Goal: Information Seeking & Learning: Learn about a topic

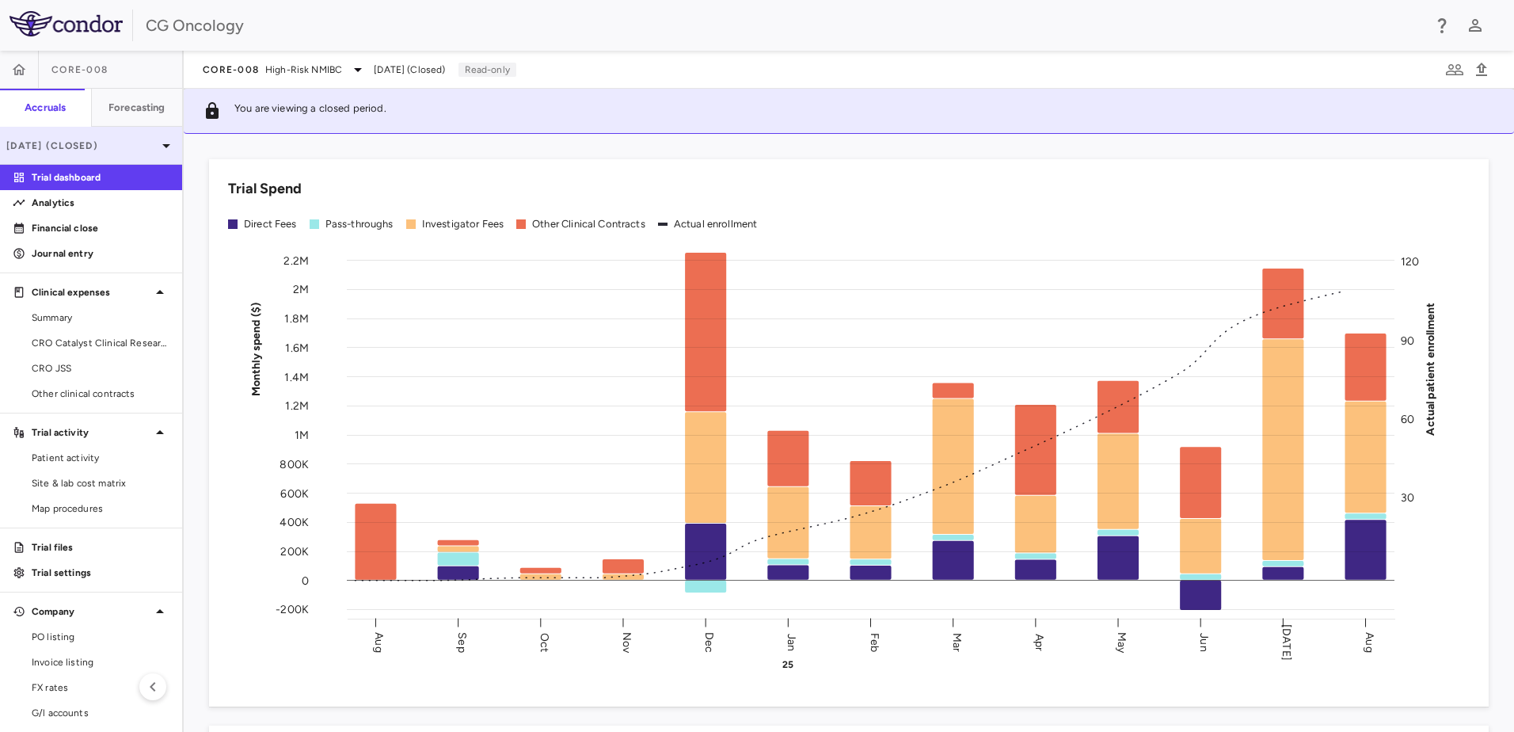
click at [162, 144] on icon at bounding box center [166, 146] width 8 height 4
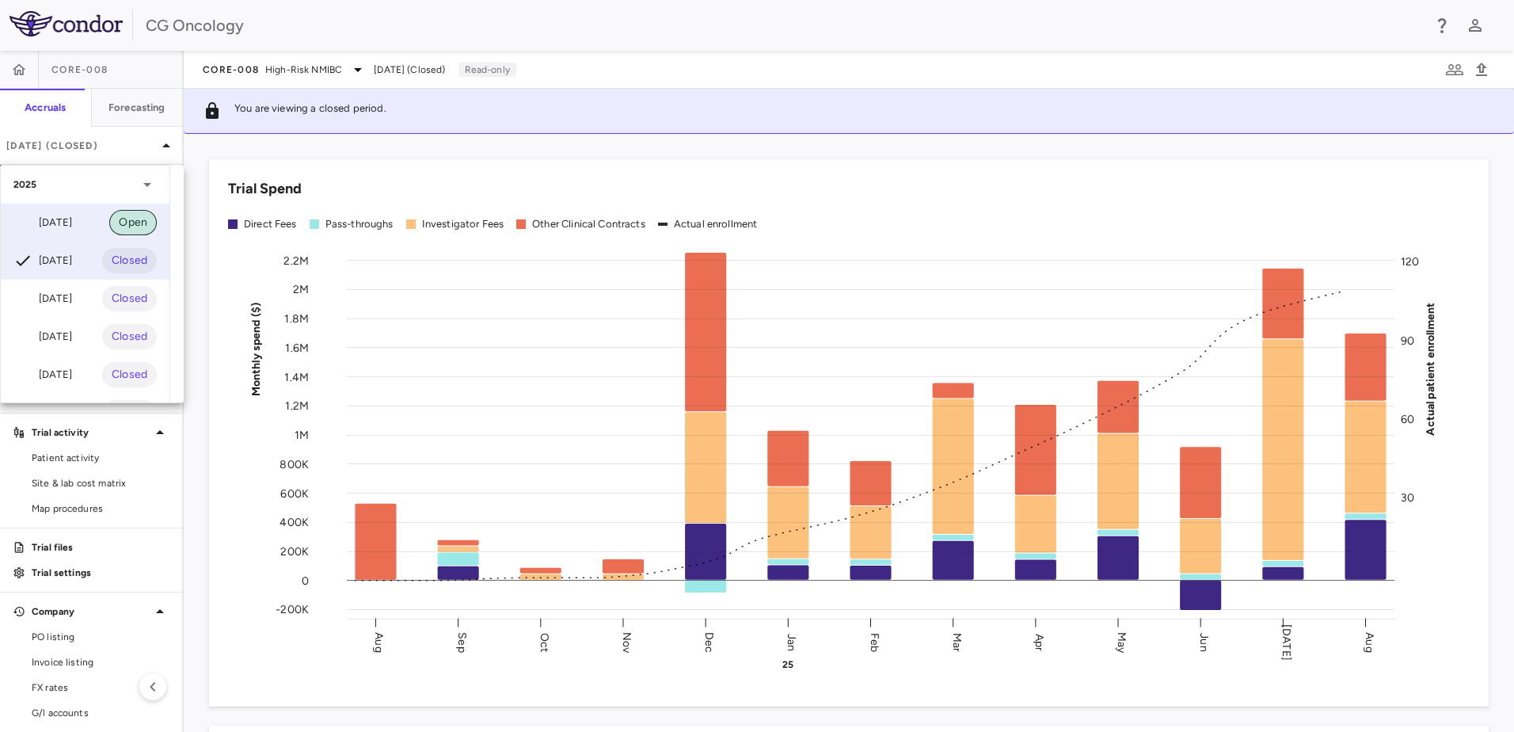
click at [142, 223] on span "Open" at bounding box center [133, 222] width 48 height 17
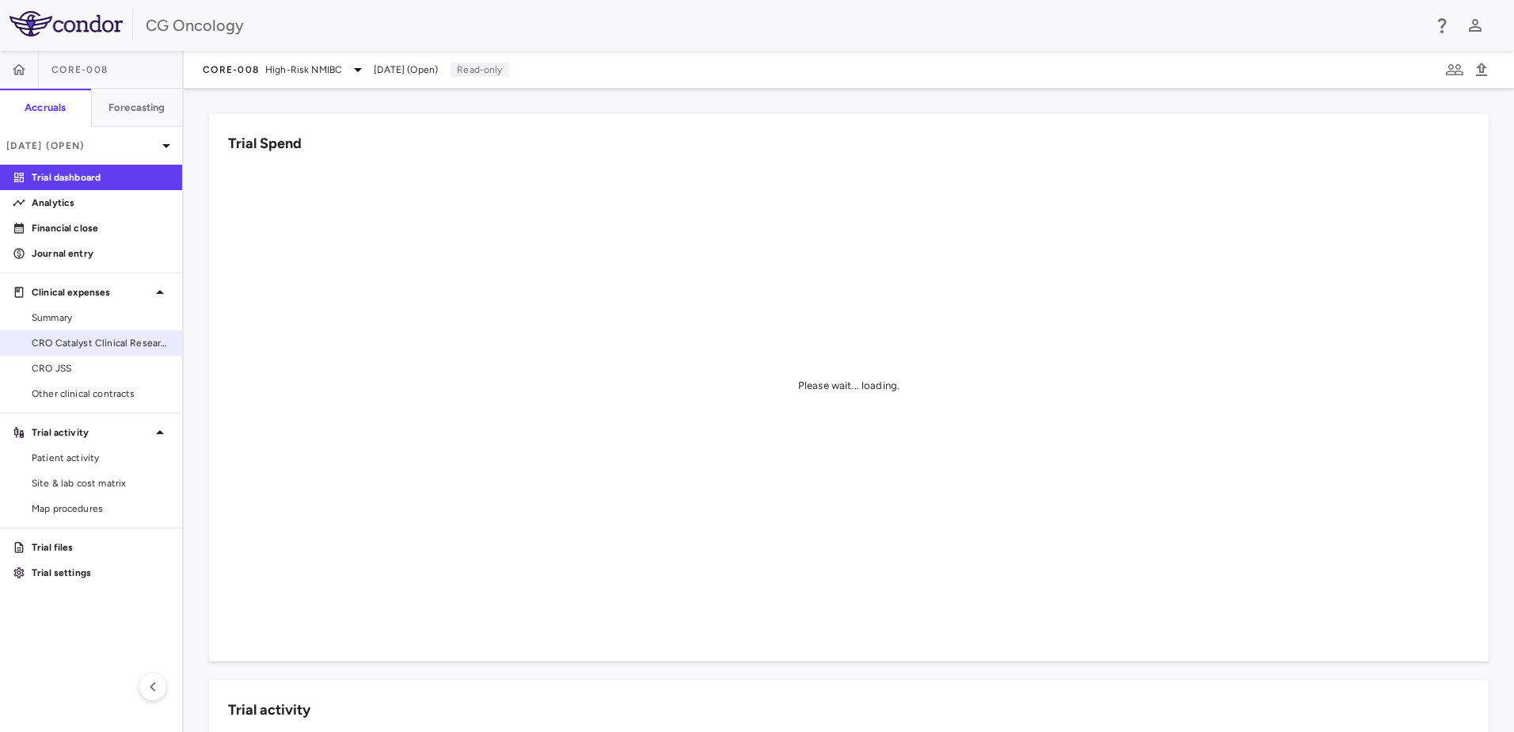
click at [79, 348] on span "CRO Catalyst Clinical Research" at bounding box center [101, 343] width 138 height 14
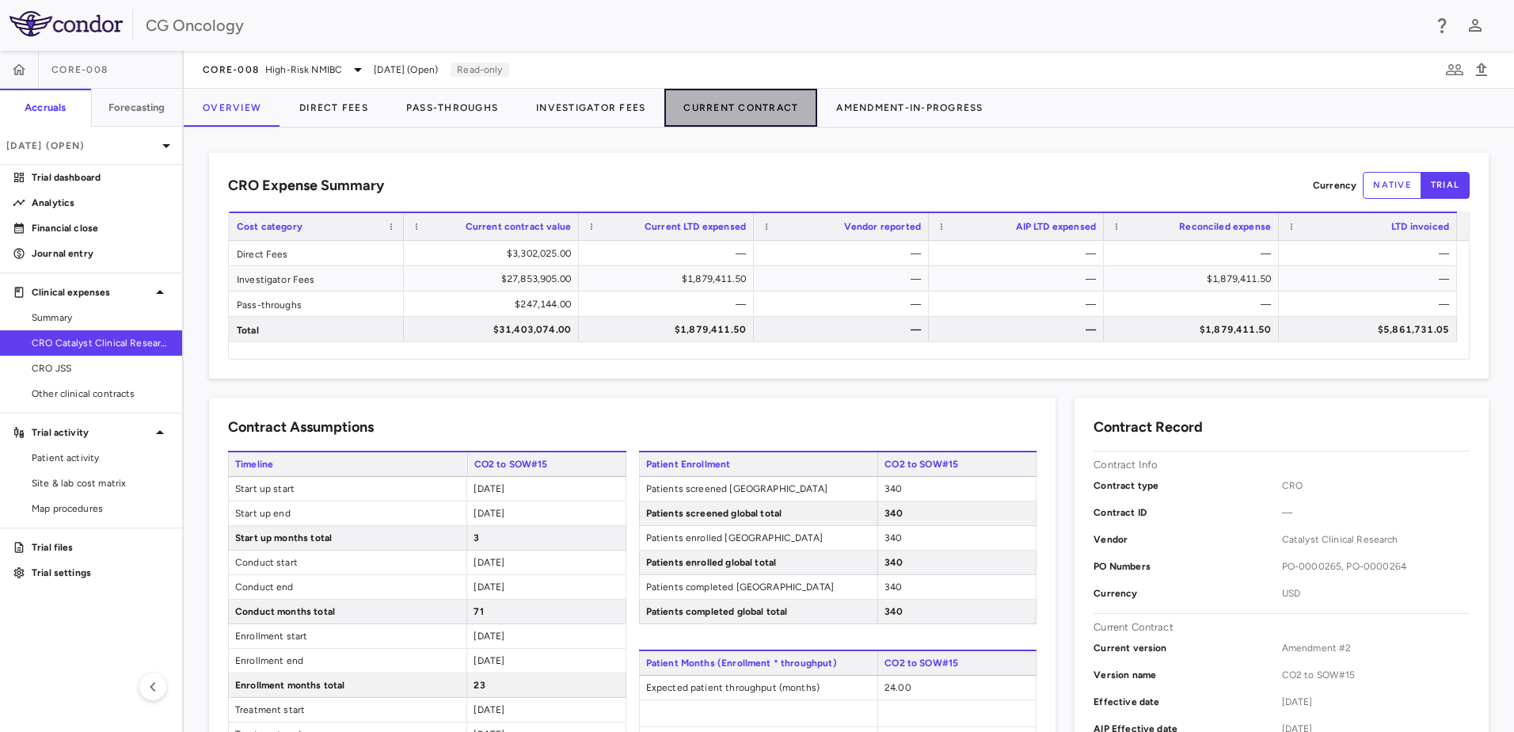
click at [729, 107] on button "Current Contract" at bounding box center [740, 108] width 153 height 38
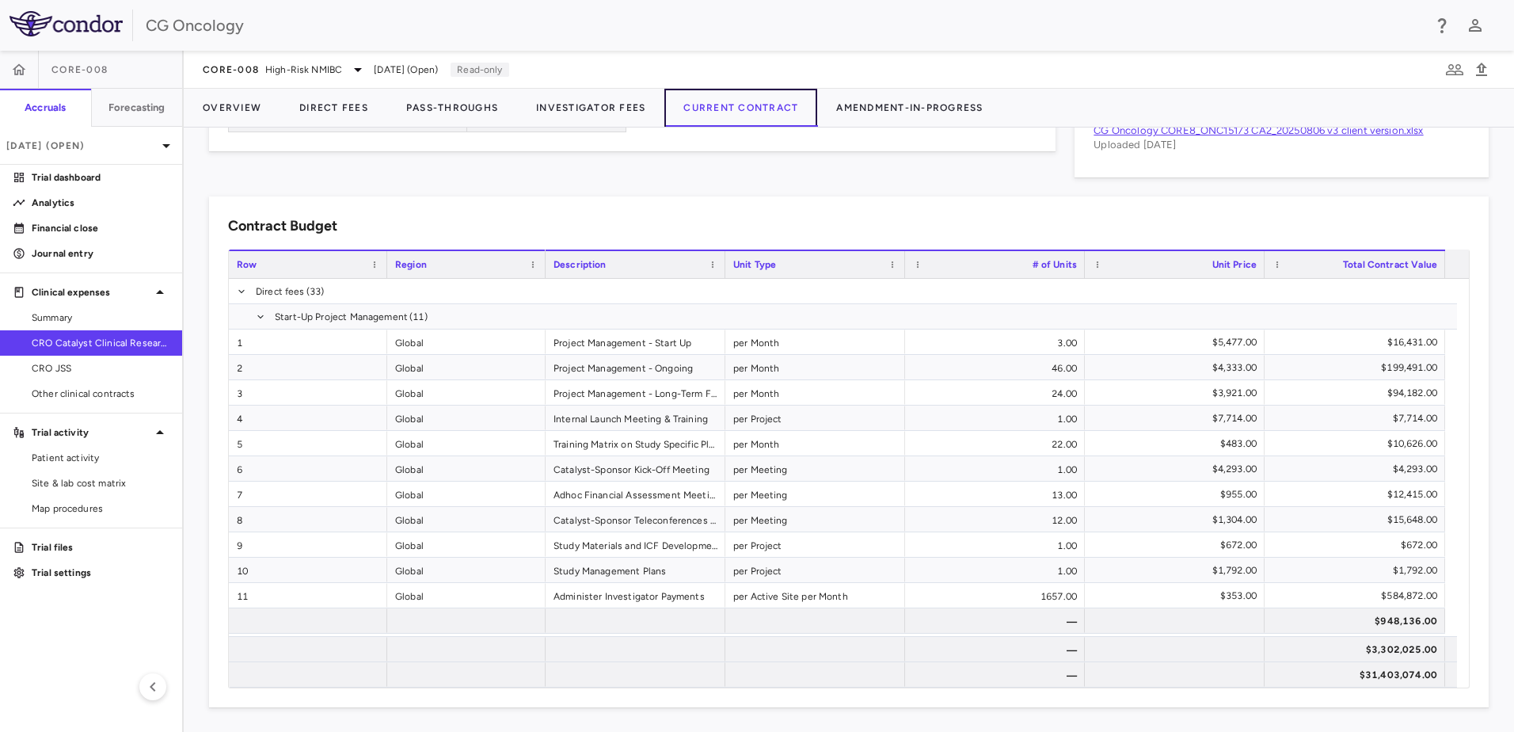
scroll to position [876, 0]
click at [66, 458] on span "Patient activity" at bounding box center [101, 458] width 138 height 14
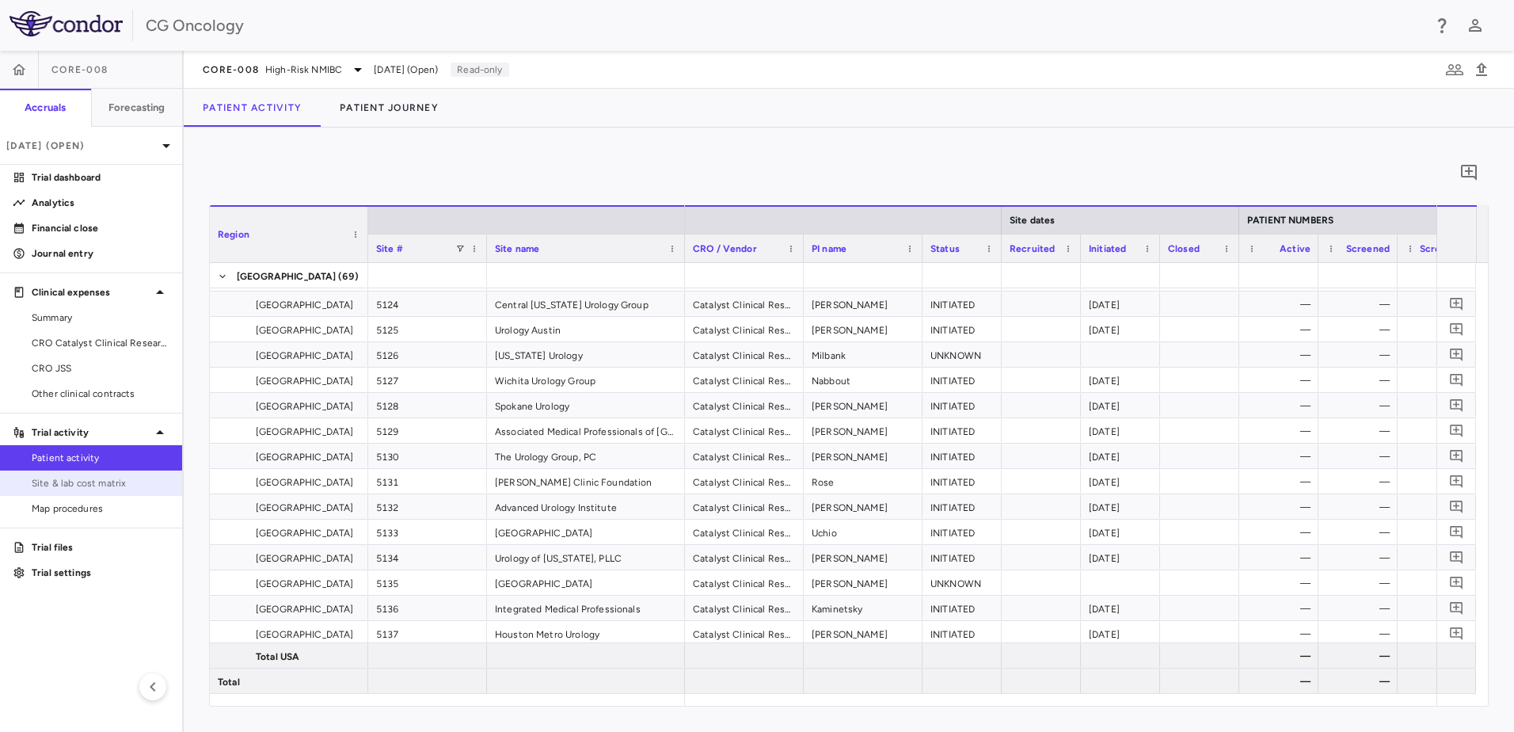
click at [63, 485] on span "Site & lab cost matrix" at bounding box center [101, 483] width 138 height 14
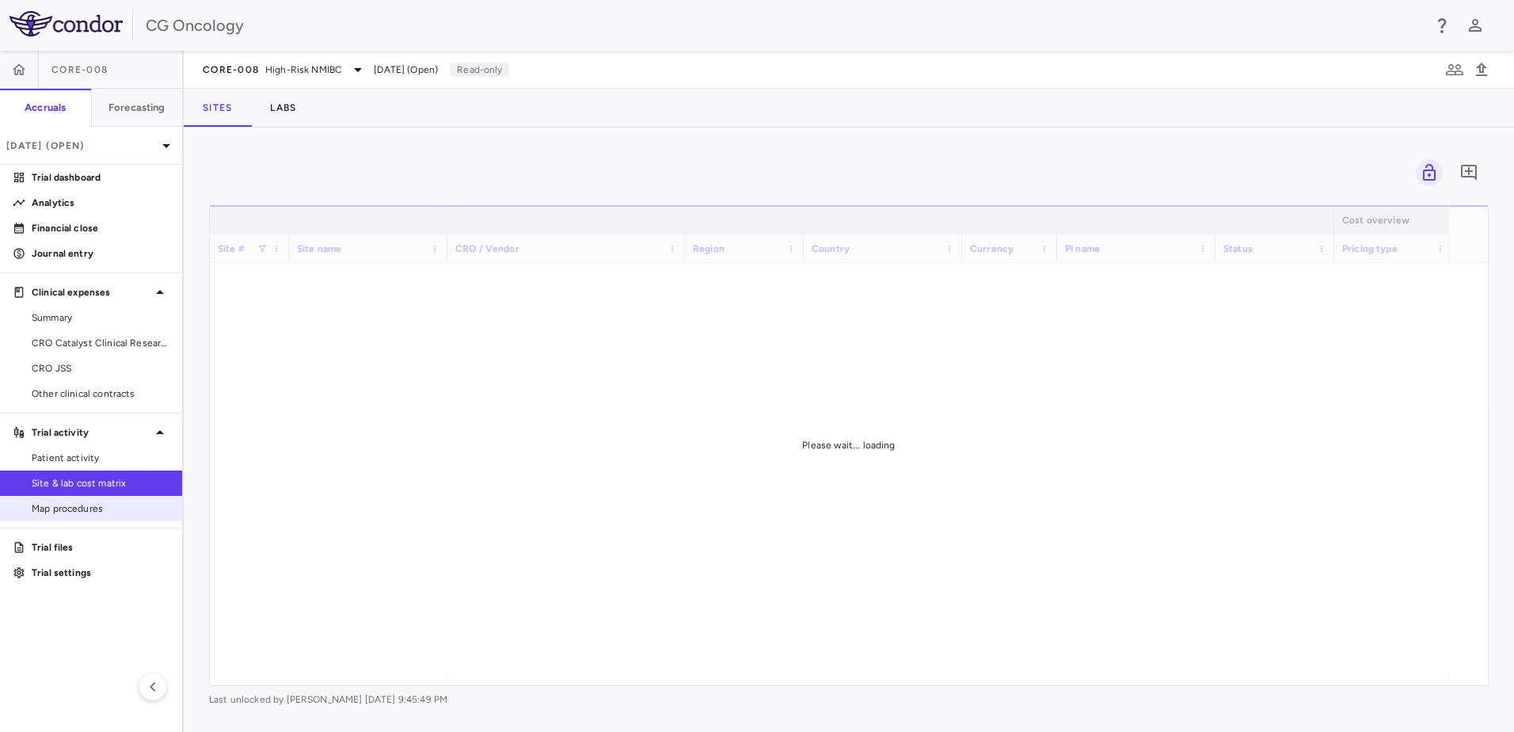
click at [59, 507] on span "Map procedures" at bounding box center [101, 508] width 138 height 14
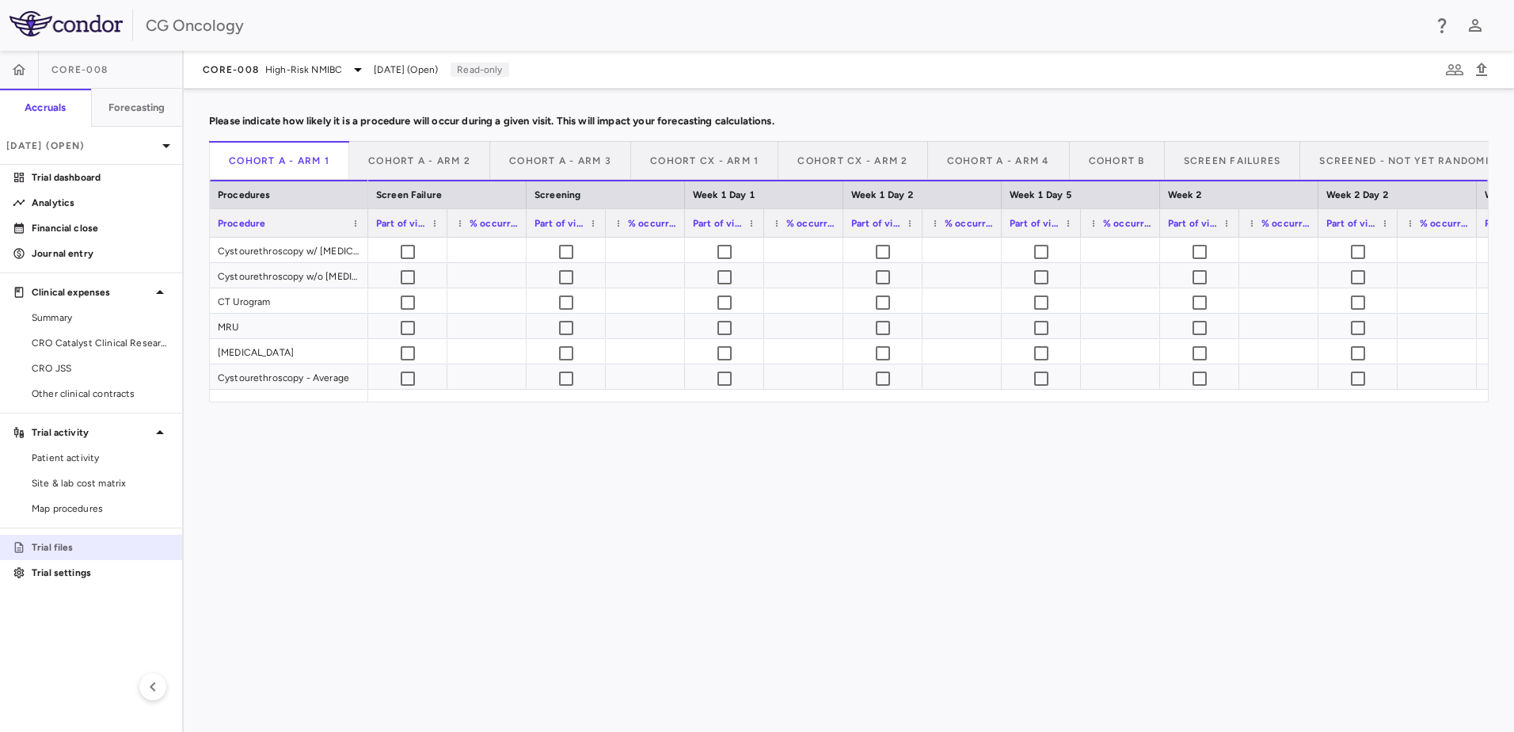
click at [41, 551] on p "Trial files" at bounding box center [101, 547] width 138 height 14
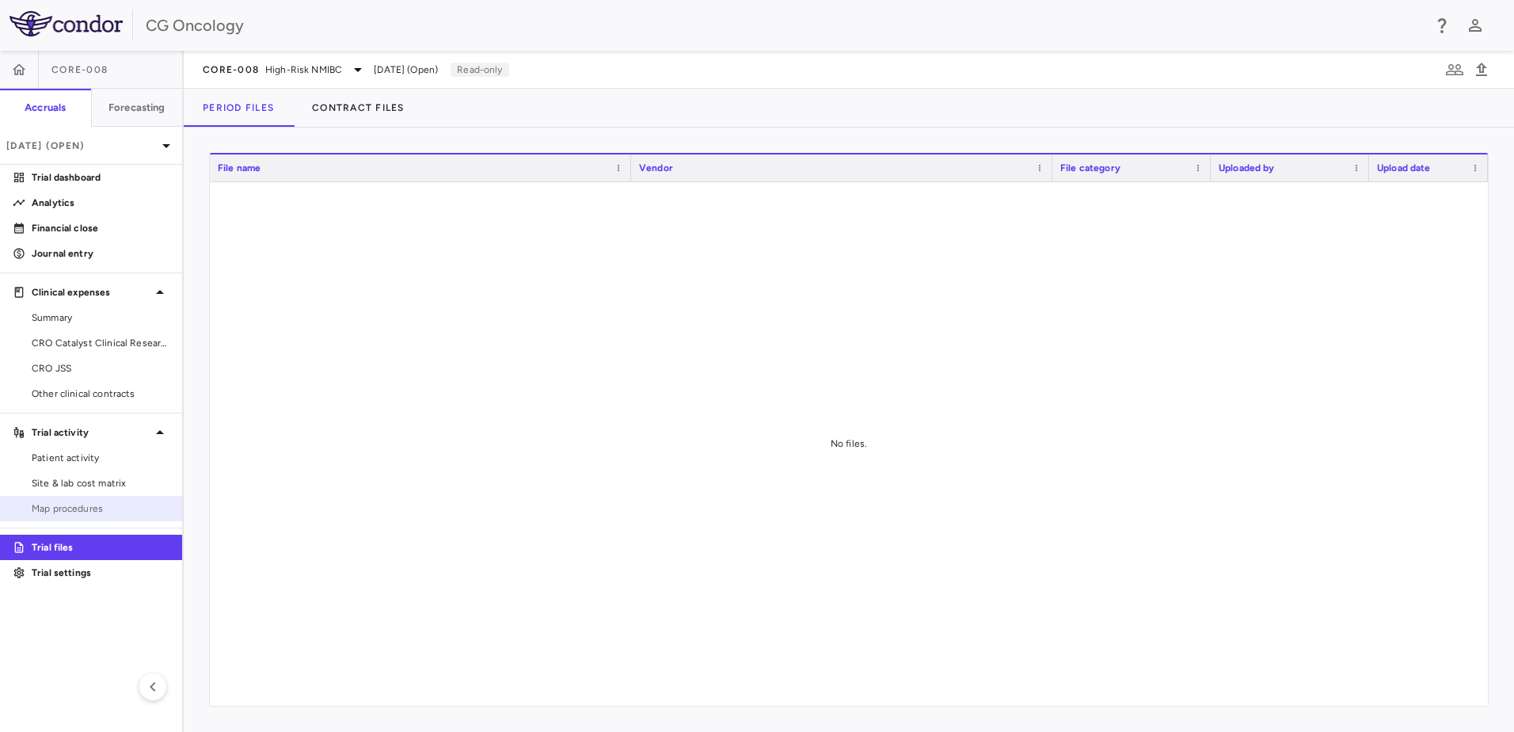
click at [52, 504] on span "Map procedures" at bounding box center [101, 508] width 138 height 14
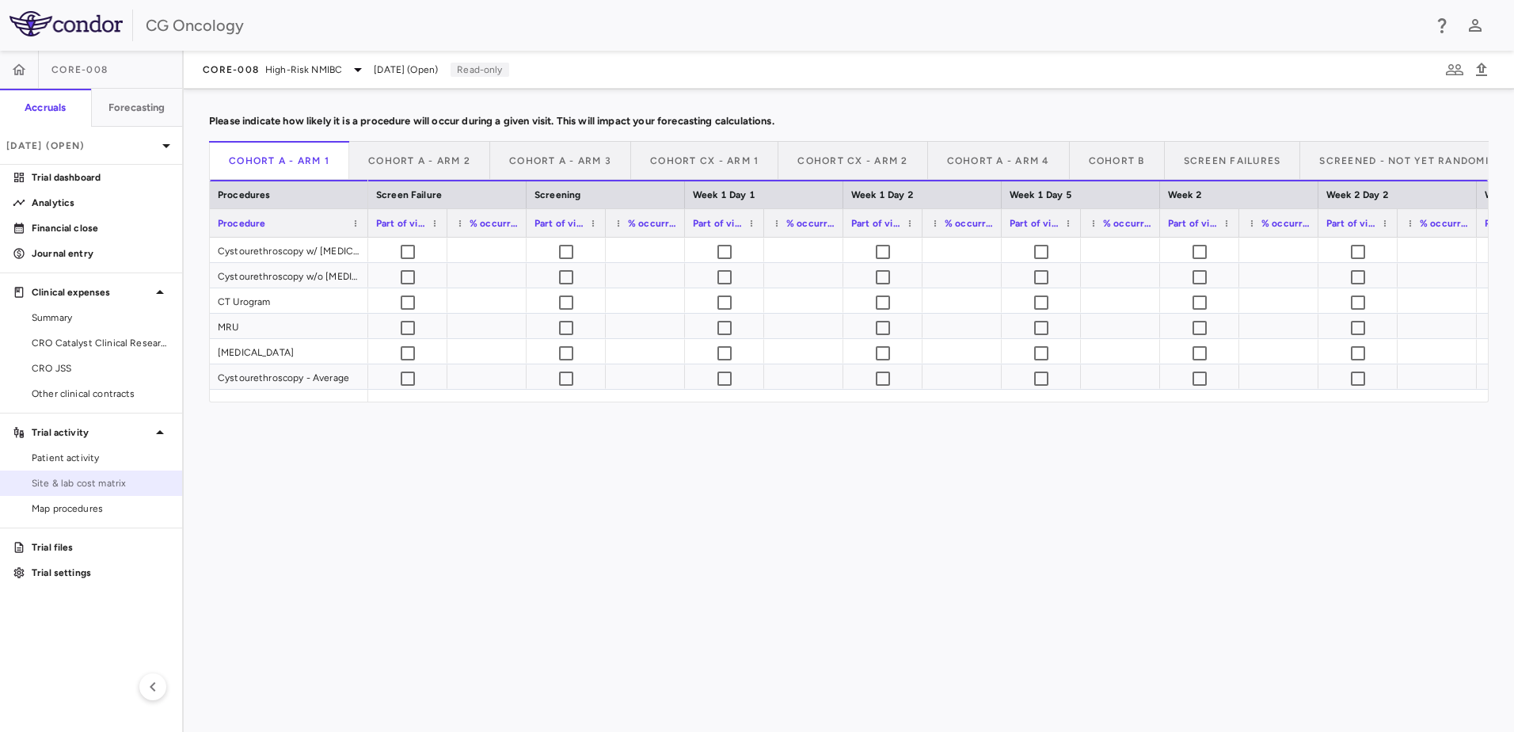
click at [62, 478] on span "Site & lab cost matrix" at bounding box center [101, 483] width 138 height 14
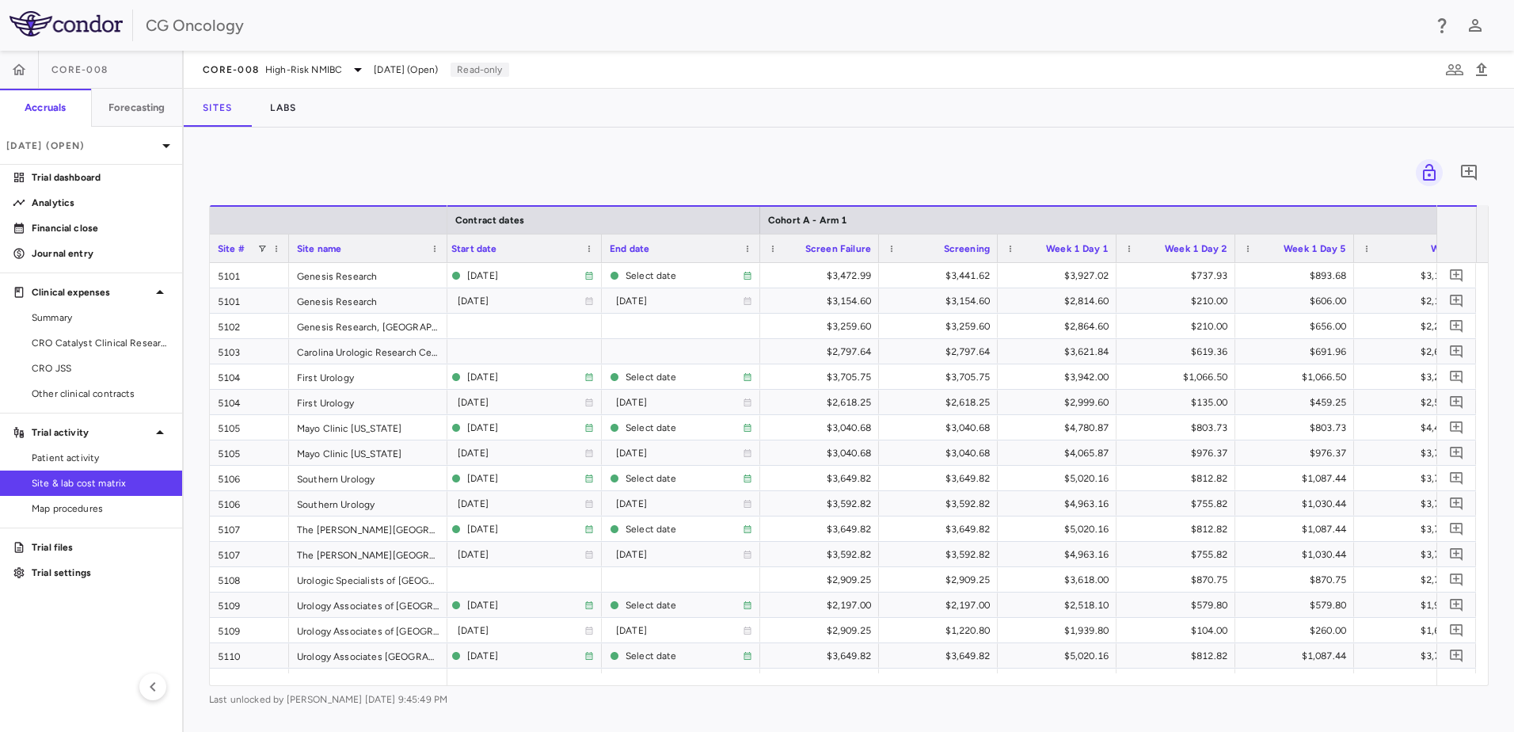
scroll to position [0, 2608]
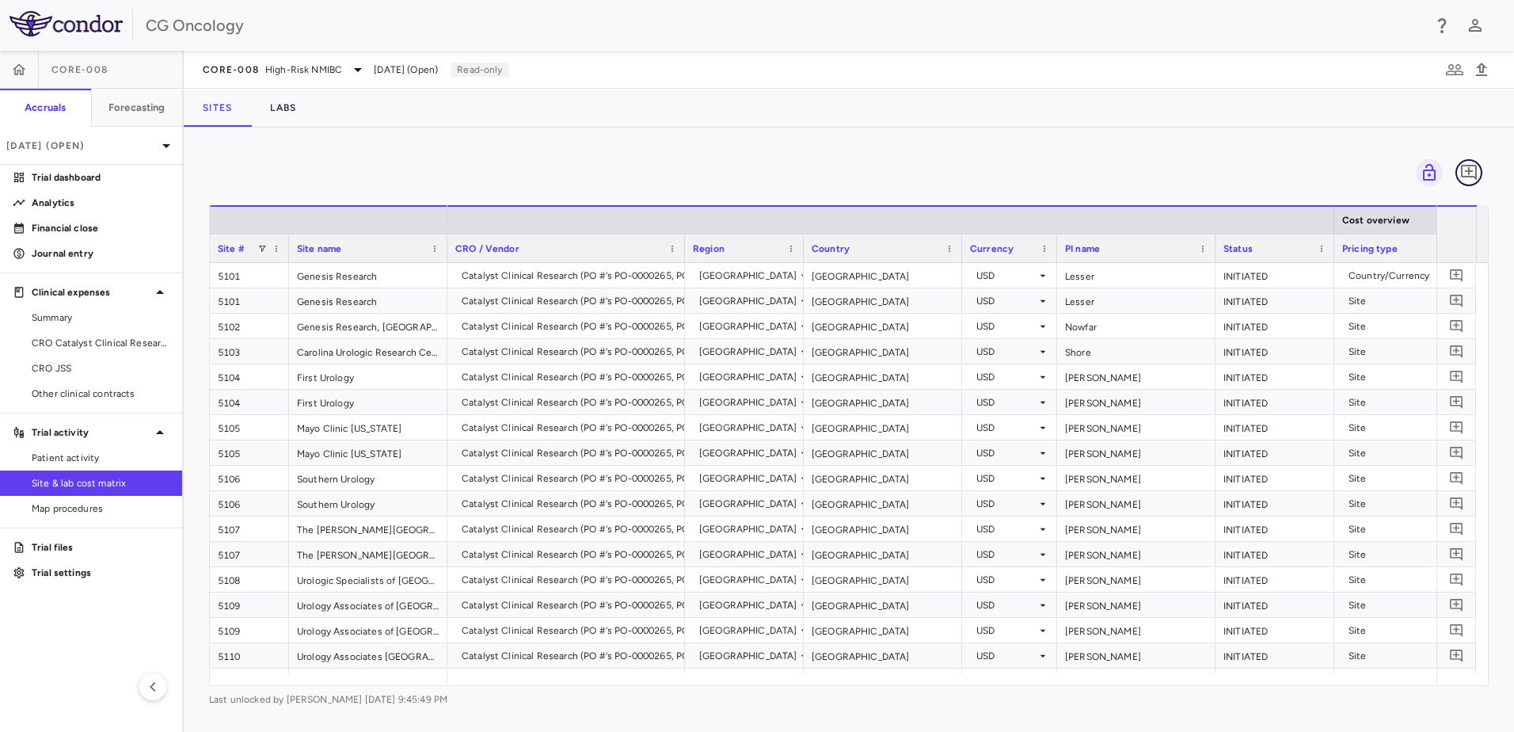
click at [1472, 174] on icon "Add comment" at bounding box center [1469, 172] width 19 height 19
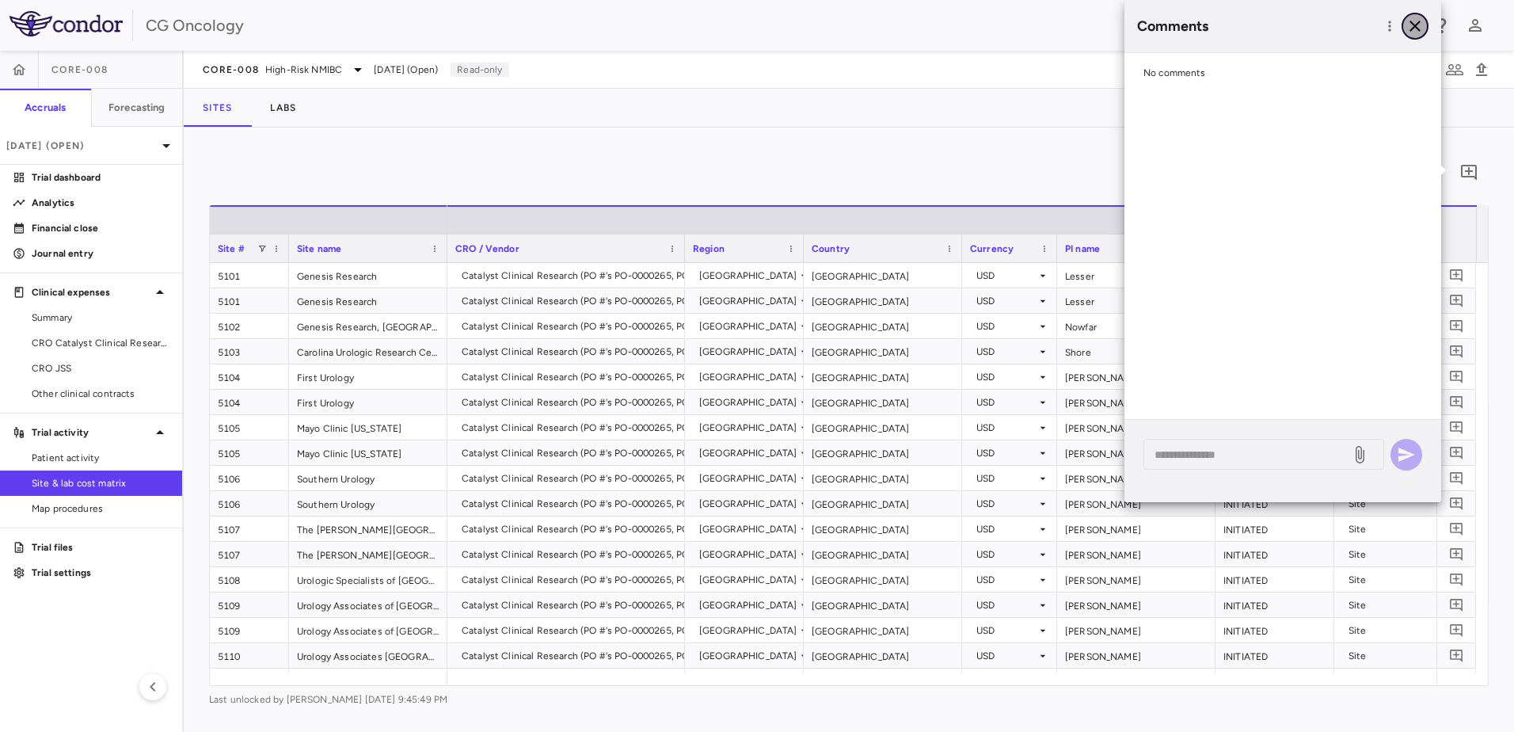
click at [1418, 30] on icon "button" at bounding box center [1415, 26] width 19 height 19
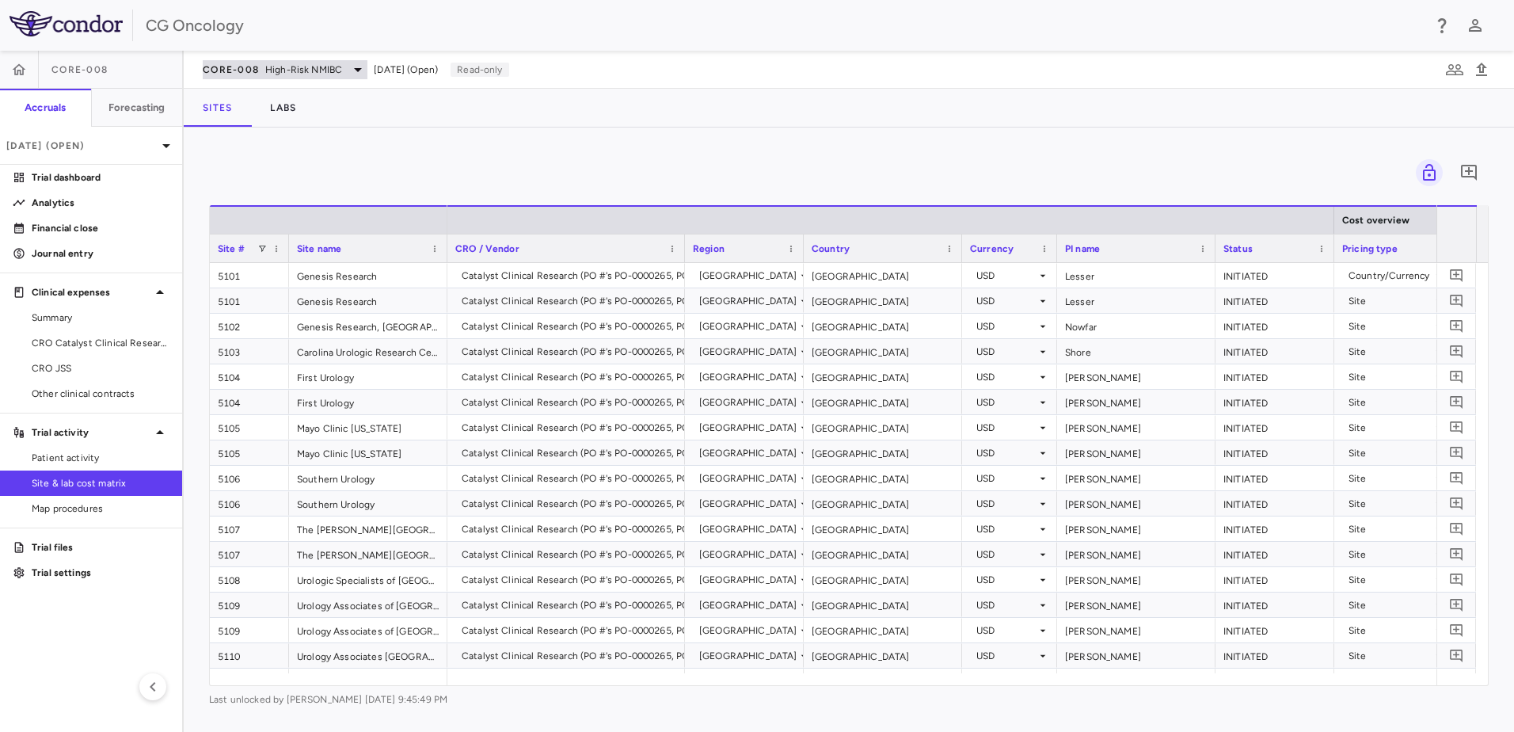
click at [350, 70] on icon at bounding box center [357, 69] width 19 height 19
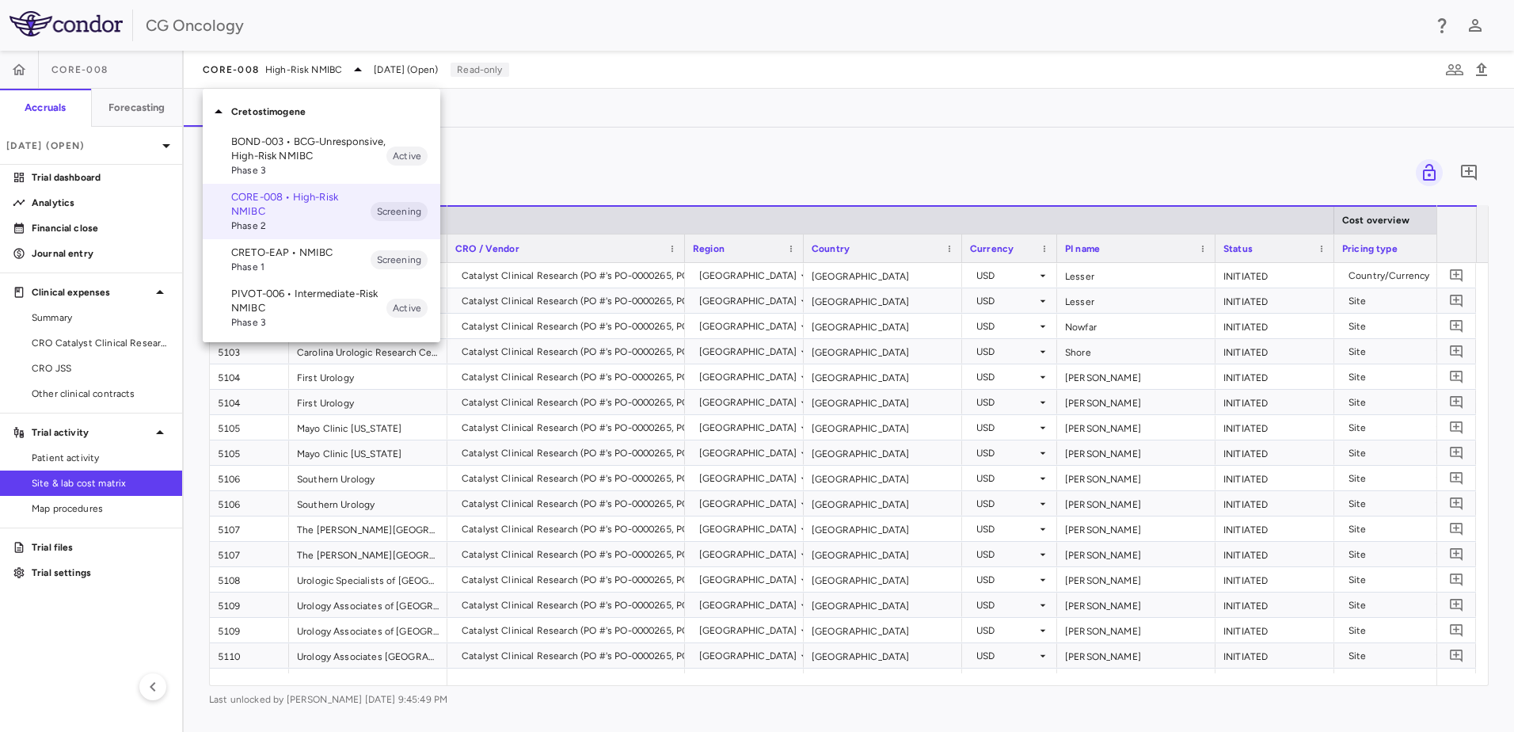
click at [570, 148] on div at bounding box center [757, 366] width 1514 height 732
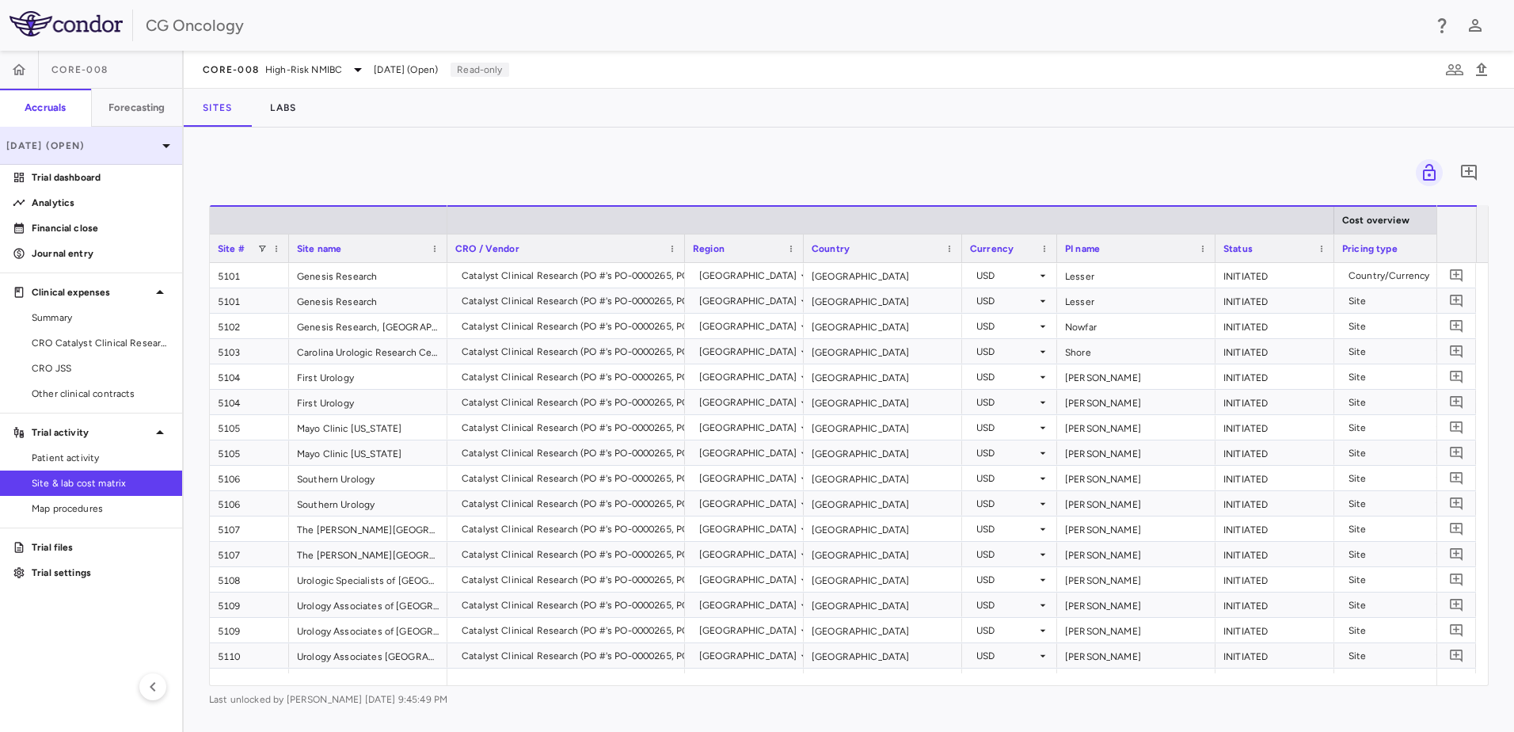
click at [162, 149] on icon at bounding box center [166, 145] width 19 height 19
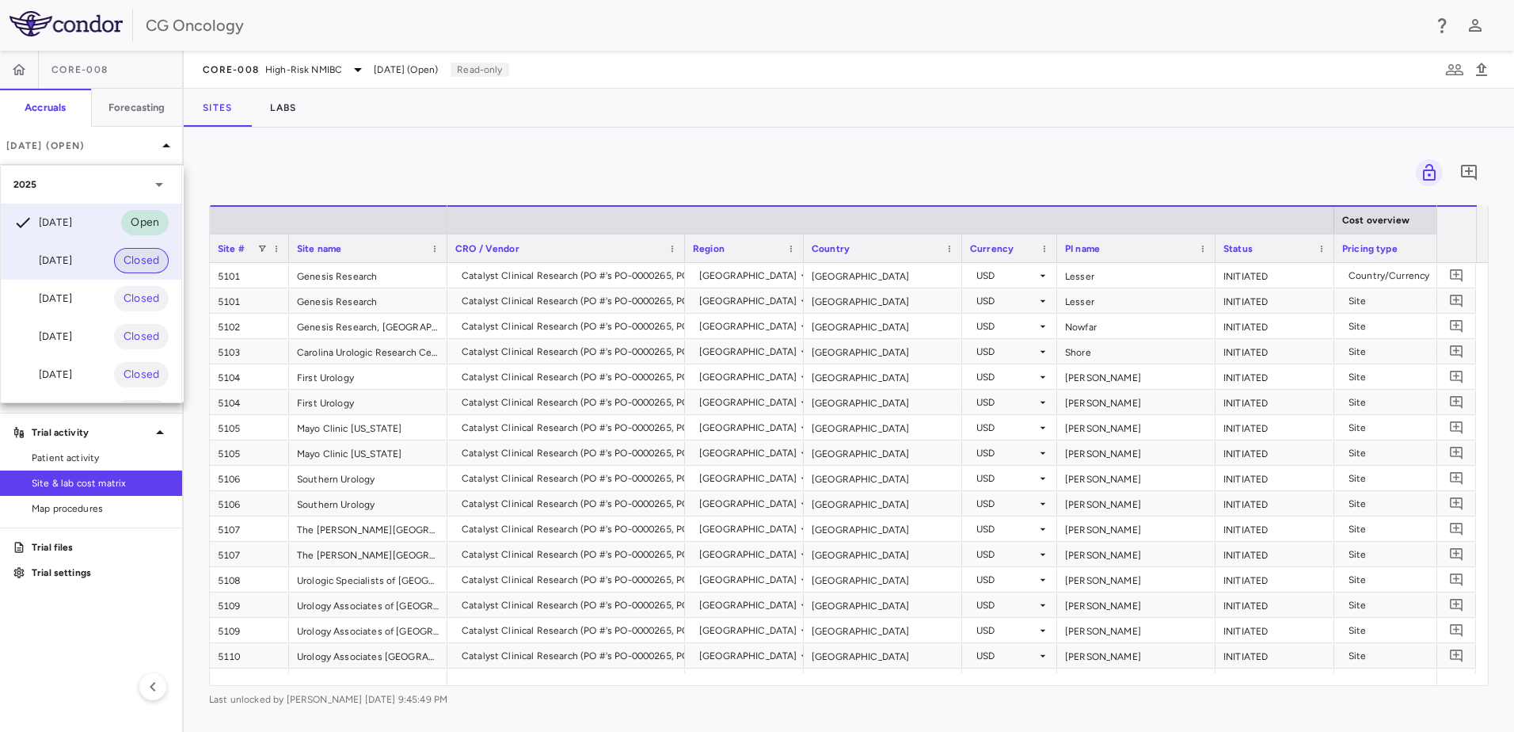
click at [140, 261] on span "Closed" at bounding box center [141, 260] width 55 height 17
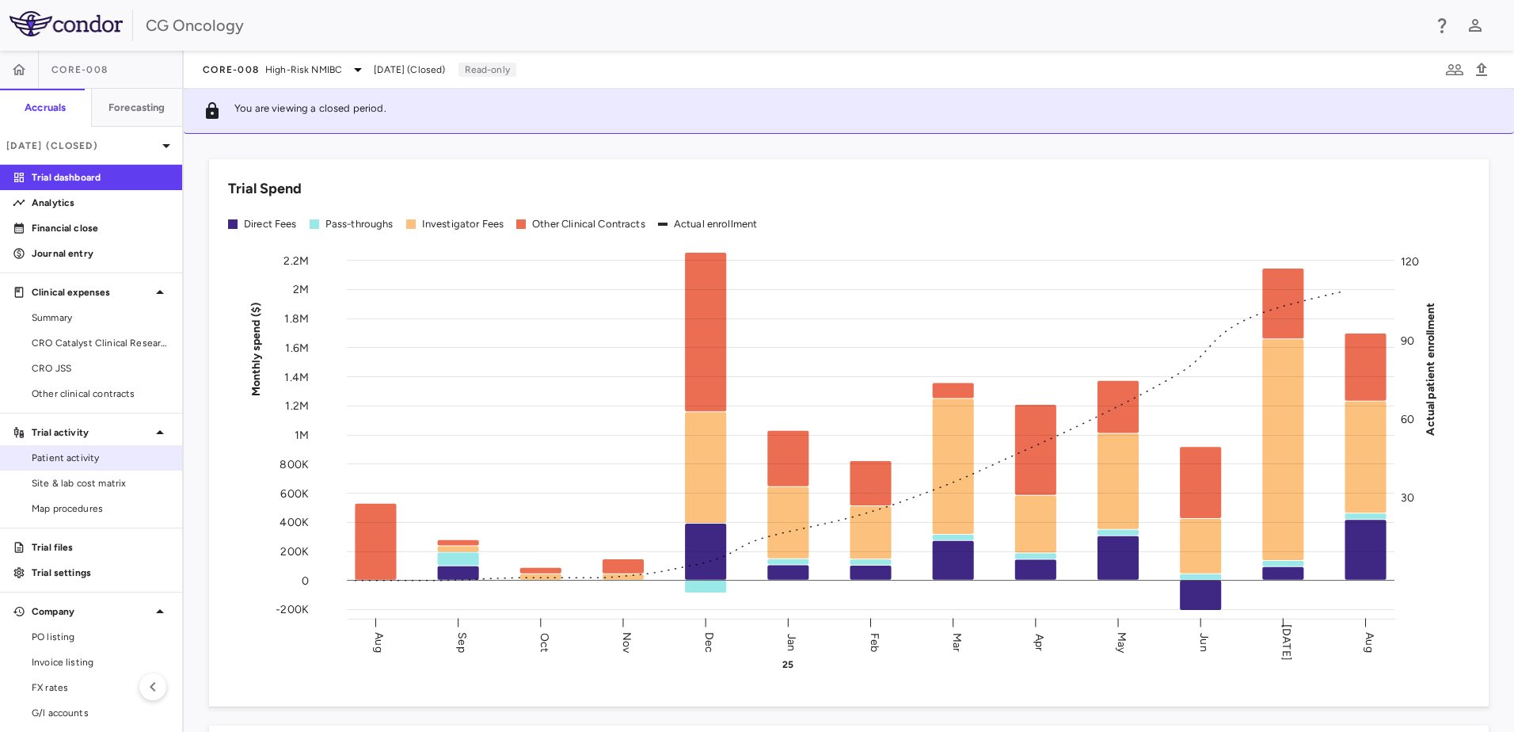
click at [73, 464] on span "Patient activity" at bounding box center [101, 458] width 138 height 14
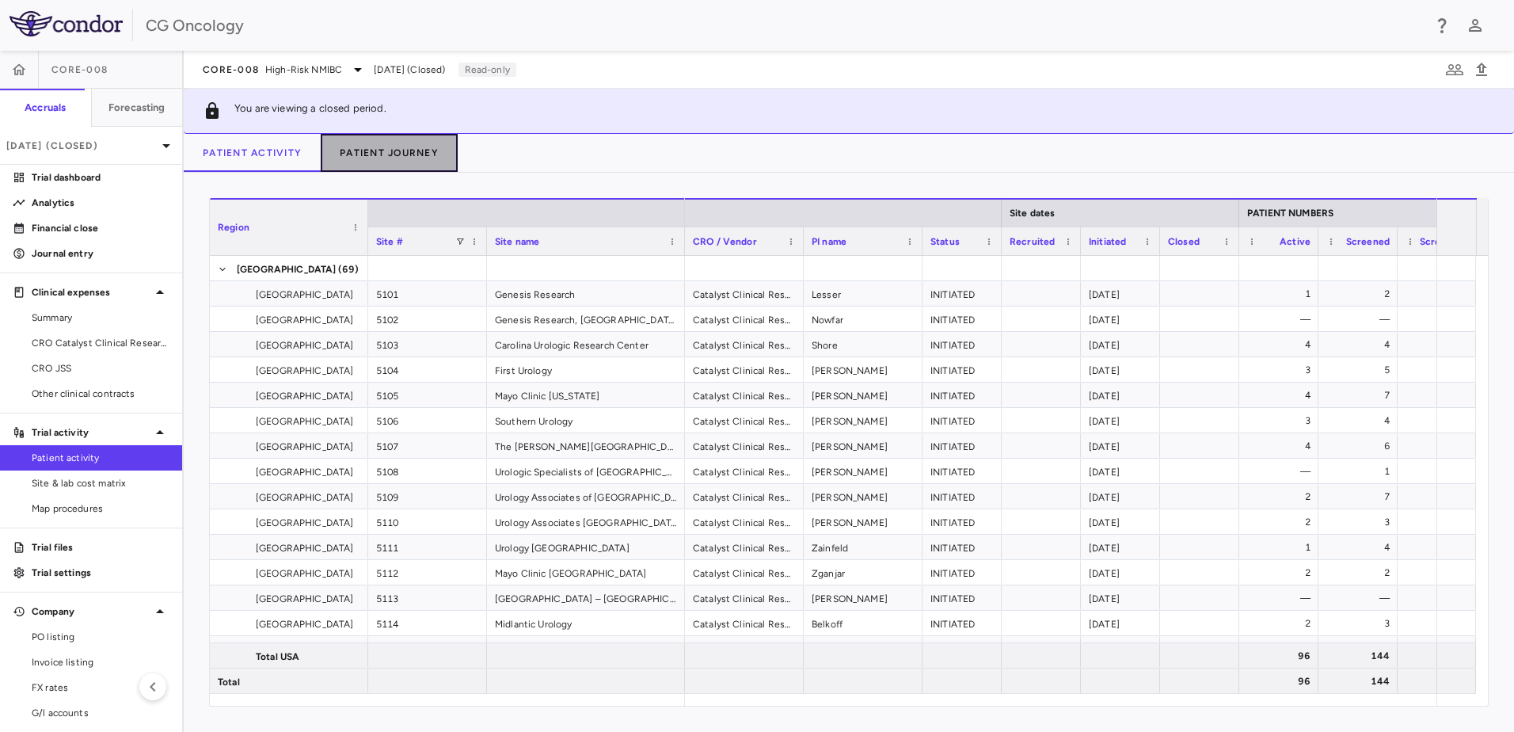
click at [398, 151] on button "Patient Journey" at bounding box center [389, 153] width 137 height 38
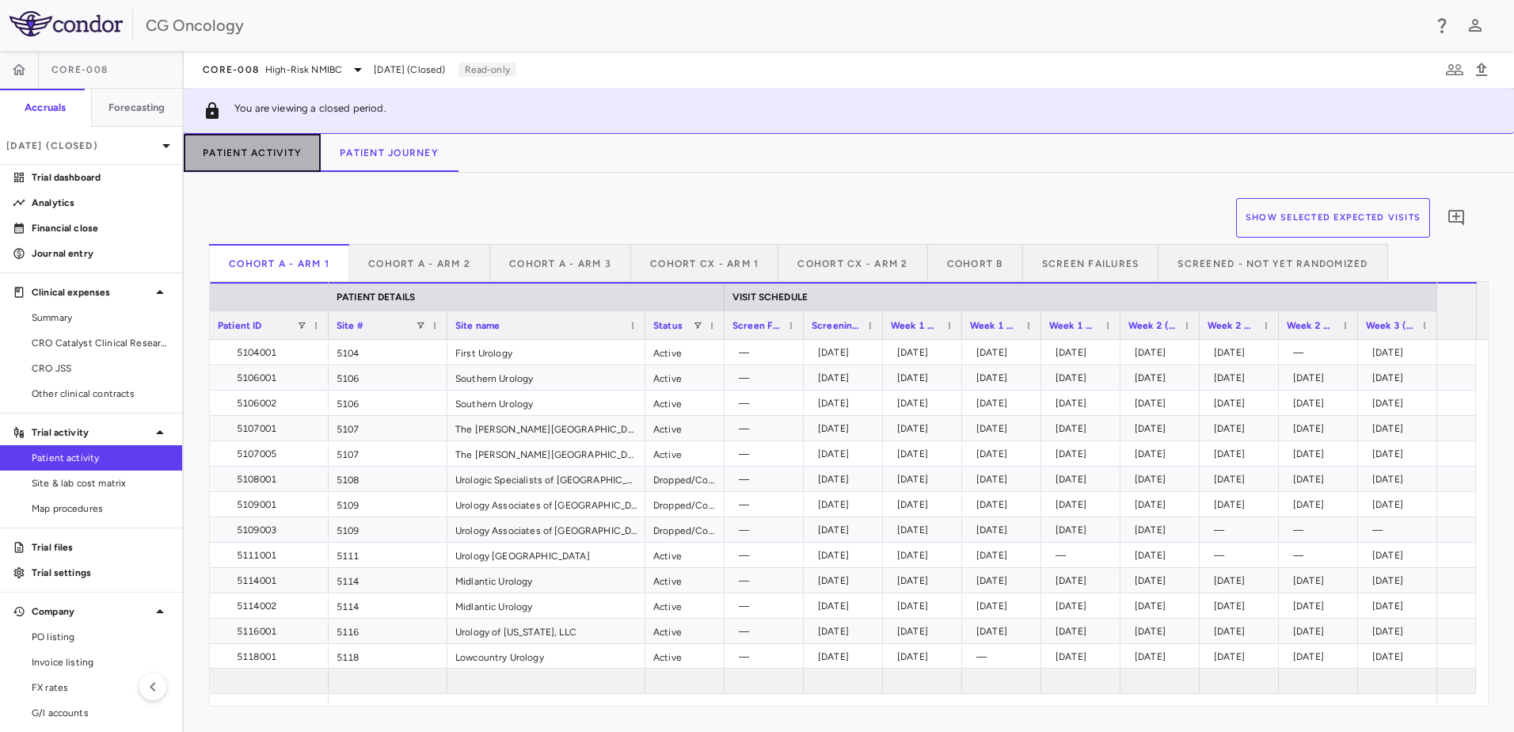
click at [267, 157] on button "Patient Activity" at bounding box center [252, 153] width 137 height 38
